Goal: Transaction & Acquisition: Purchase product/service

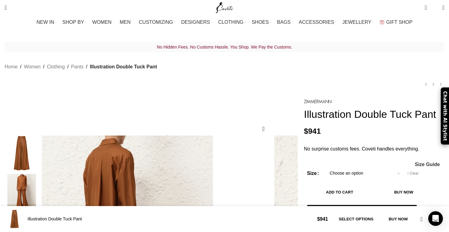
select select "8-uk"
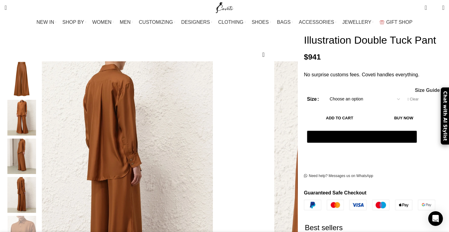
scroll to position [113, 0]
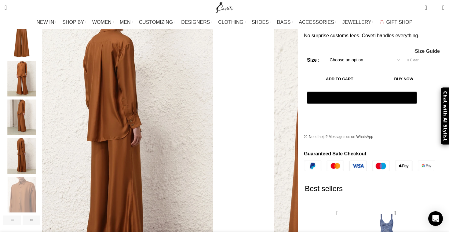
click at [369, 62] on select "Choose an option 6 UK 8 UK 10 UK 12 UK 14 UK 16 UK" at bounding box center [364, 60] width 79 height 13
click at [325, 54] on select "Choose an option 6 UK 8 UK 10 UK 12 UK 14 UK 16 UK" at bounding box center [364, 60] width 79 height 13
click at [345, 80] on button "Add to cart" at bounding box center [339, 79] width 65 height 13
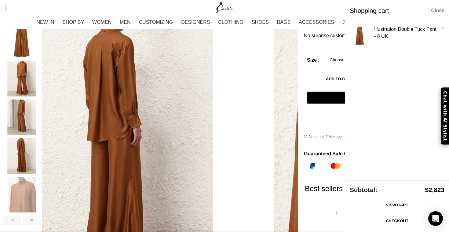
click at [432, 10] on link "Close" at bounding box center [436, 11] width 17 height 8
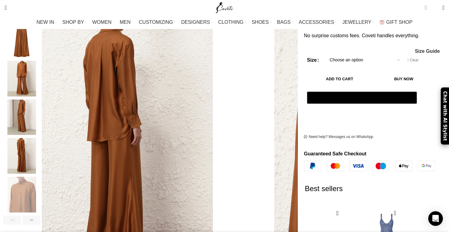
click at [425, 9] on span "3 items" at bounding box center [426, 8] width 2 height 6
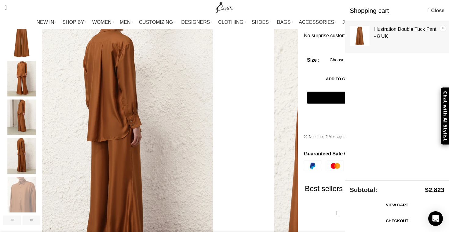
click at [443, 25] on link "×" at bounding box center [443, 28] width 6 height 6
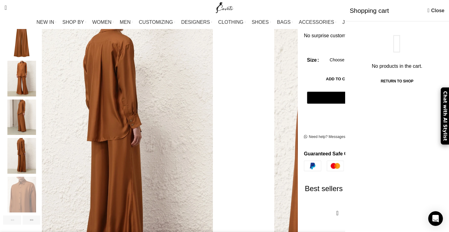
click at [333, 80] on button "Add to cart" at bounding box center [339, 79] width 65 height 13
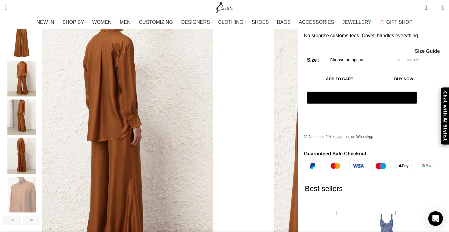
click at [351, 80] on button "Add to cart" at bounding box center [339, 79] width 65 height 13
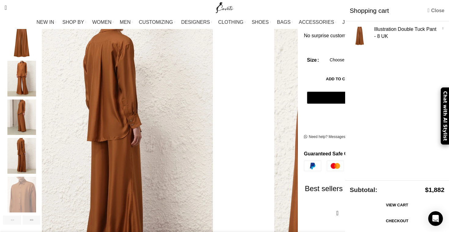
click at [436, 12] on link "Close" at bounding box center [436, 11] width 17 height 8
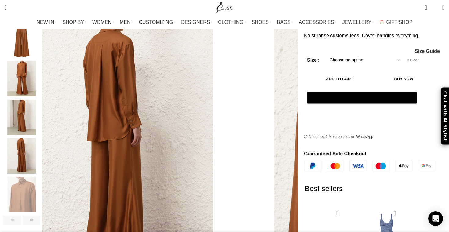
click at [439, 10] on link "Login / Register" at bounding box center [443, 8] width 8 height 12
click at [425, 10] on span "2 items" at bounding box center [426, 8] width 2 height 6
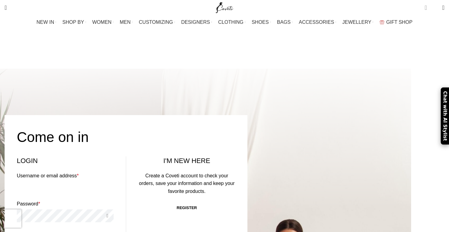
click at [425, 8] on span "2 items" at bounding box center [426, 8] width 2 height 6
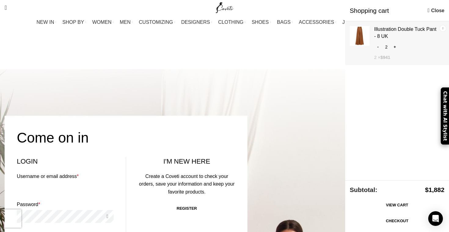
click at [443, 28] on link "×" at bounding box center [443, 28] width 6 height 6
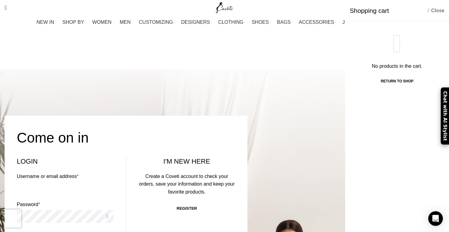
click at [436, 10] on link "Close" at bounding box center [436, 11] width 17 height 8
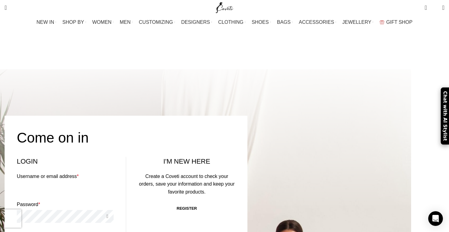
click at [433, 7] on span "0" at bounding box center [435, 8] width 5 height 5
